Goal: Information Seeking & Learning: Find specific page/section

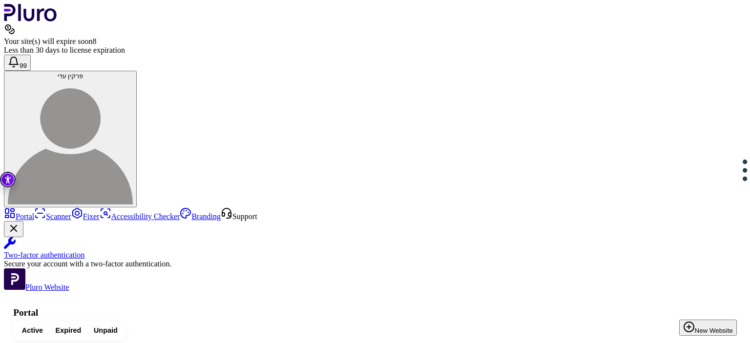
paste input "*********"
type input "**********"
